Goal: Transaction & Acquisition: Purchase product/service

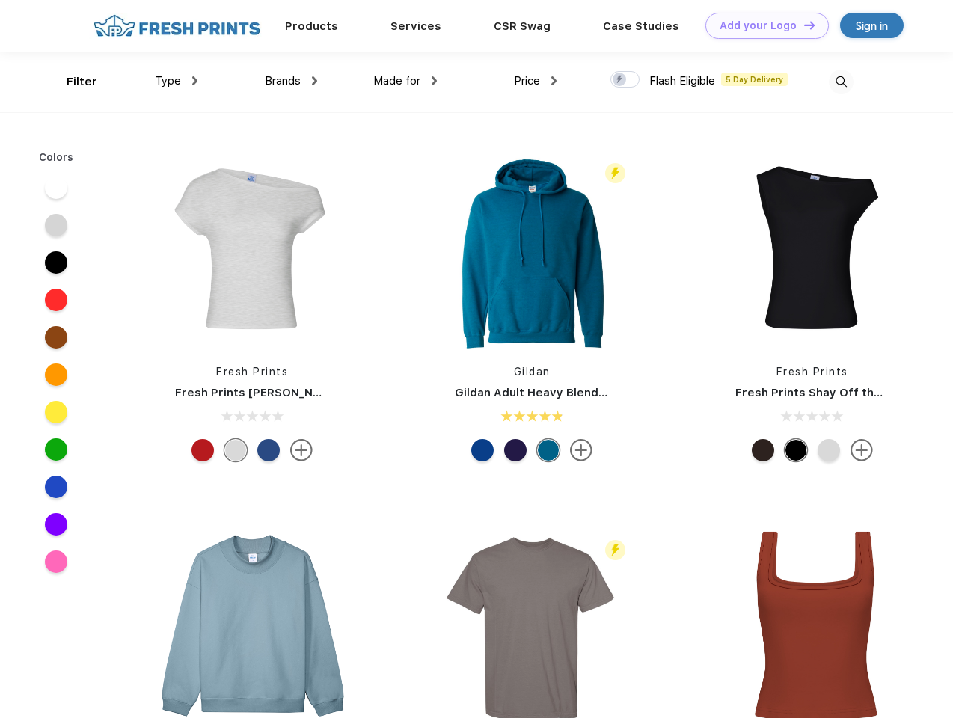
scroll to position [1, 0]
click at [762, 25] on link "Add your Logo Design Tool" at bounding box center [767, 26] width 123 height 26
click at [0, 0] on div "Design Tool" at bounding box center [0, 0] width 0 height 0
click at [803, 25] on link "Add your Logo Design Tool" at bounding box center [767, 26] width 123 height 26
click at [72, 82] on div "Filter" at bounding box center [82, 81] width 31 height 17
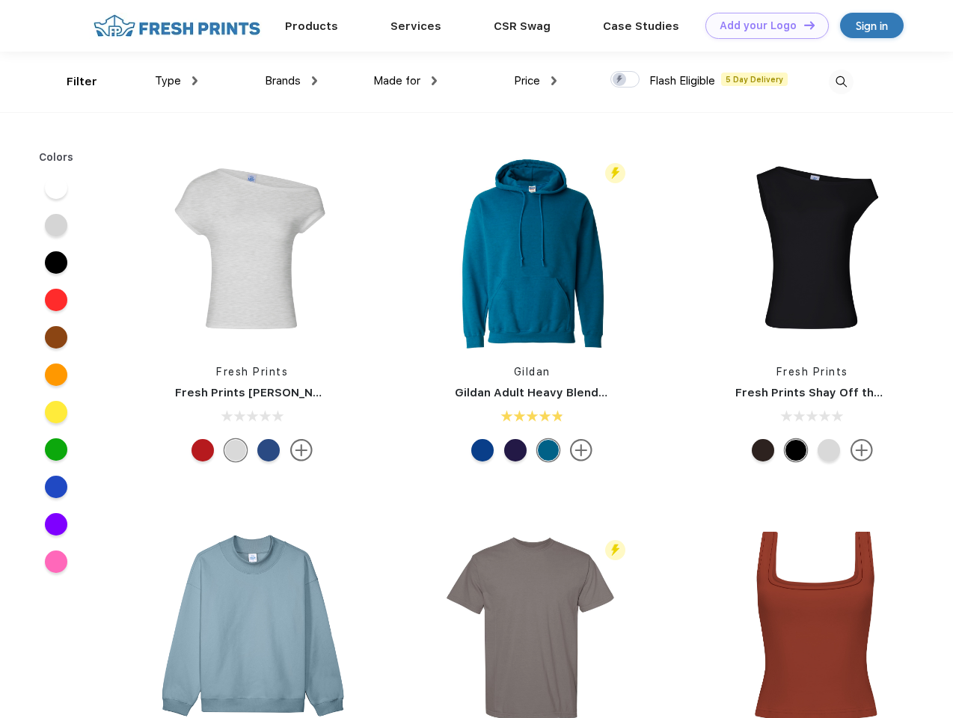
click at [177, 81] on span "Type" at bounding box center [168, 80] width 26 height 13
click at [291, 81] on span "Brands" at bounding box center [283, 80] width 36 height 13
click at [406, 81] on span "Made for" at bounding box center [396, 80] width 47 height 13
click at [536, 81] on span "Price" at bounding box center [527, 80] width 26 height 13
click at [626, 80] on div at bounding box center [625, 79] width 29 height 16
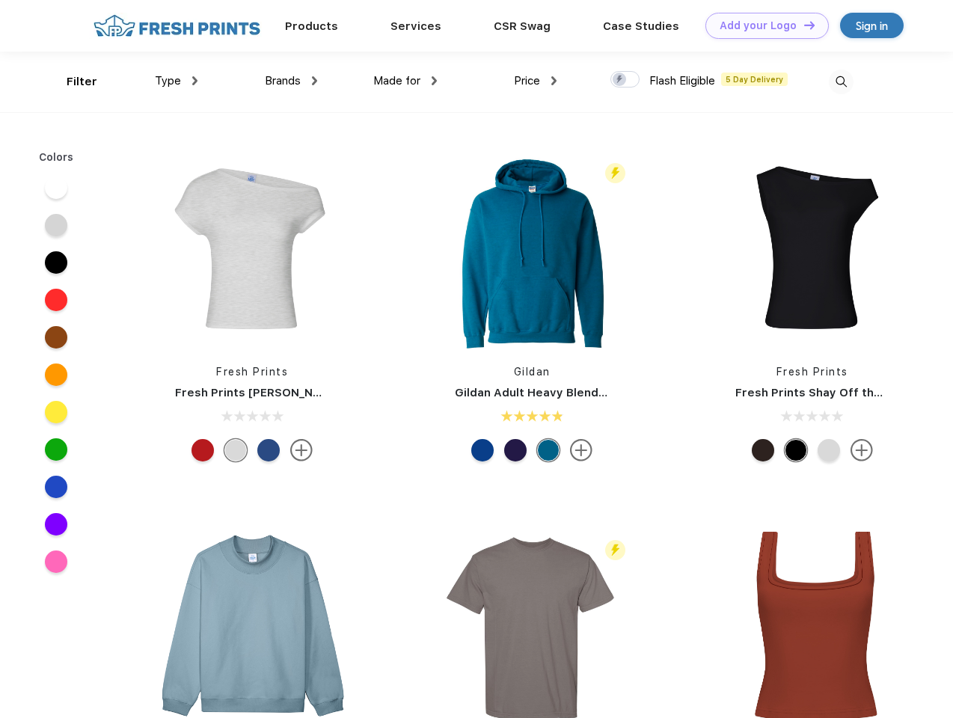
click at [620, 80] on input "checkbox" at bounding box center [616, 75] width 10 height 10
click at [841, 82] on img at bounding box center [841, 82] width 25 height 25
